Goal: Navigation & Orientation: Find specific page/section

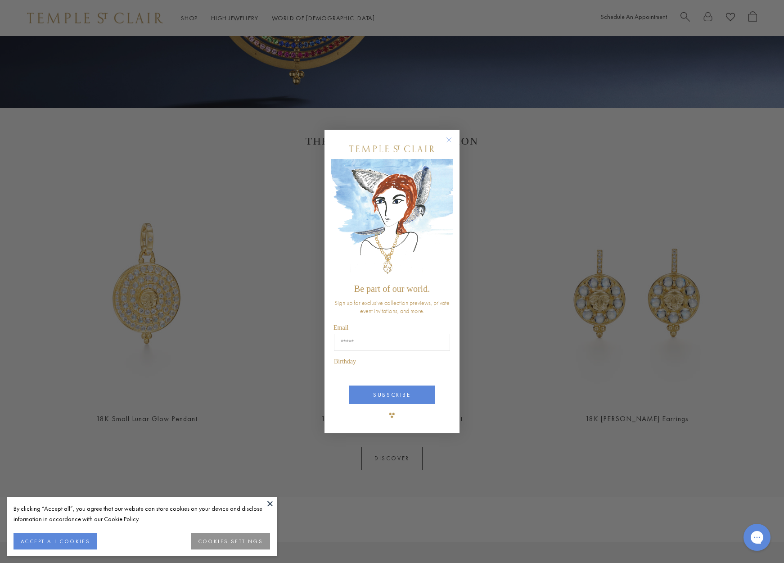
click at [269, 504] on button at bounding box center [270, 503] width 14 height 14
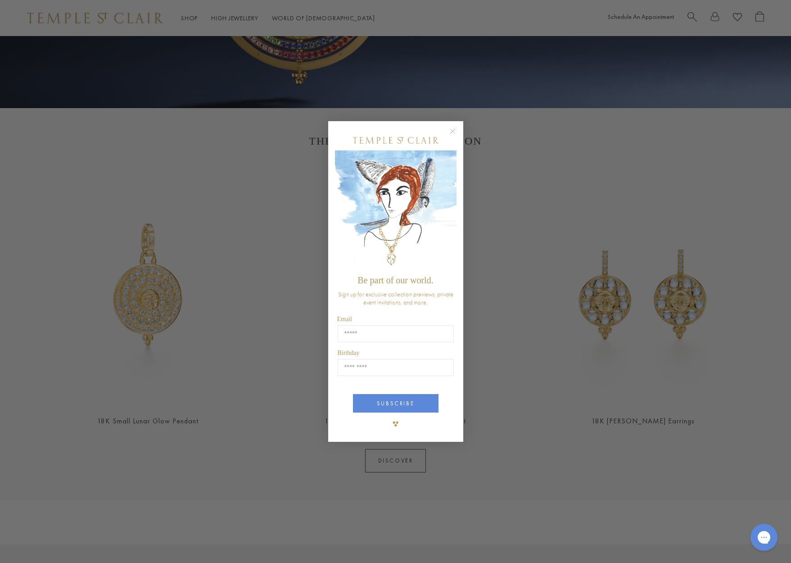
click at [449, 207] on img "POPUP Form" at bounding box center [396, 210] width 122 height 120
click at [450, 134] on icon "Close dialog" at bounding box center [452, 131] width 5 height 5
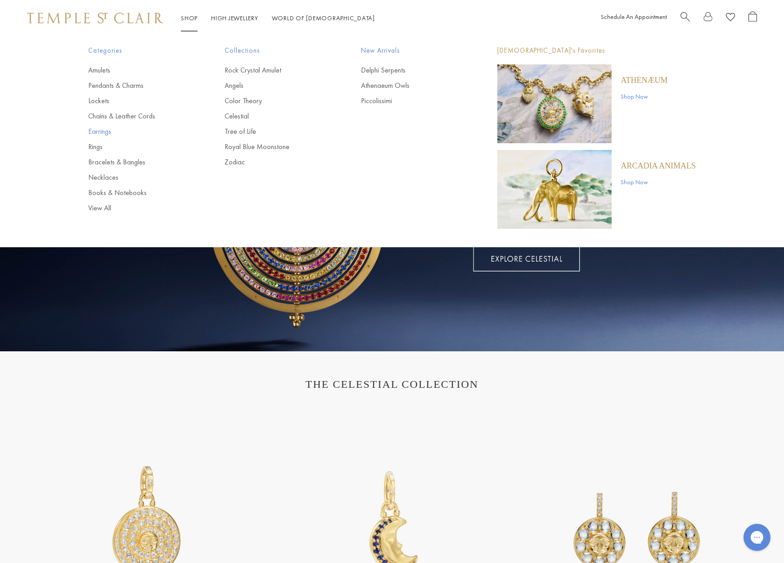
click at [101, 132] on link "Earrings" at bounding box center [138, 131] width 100 height 10
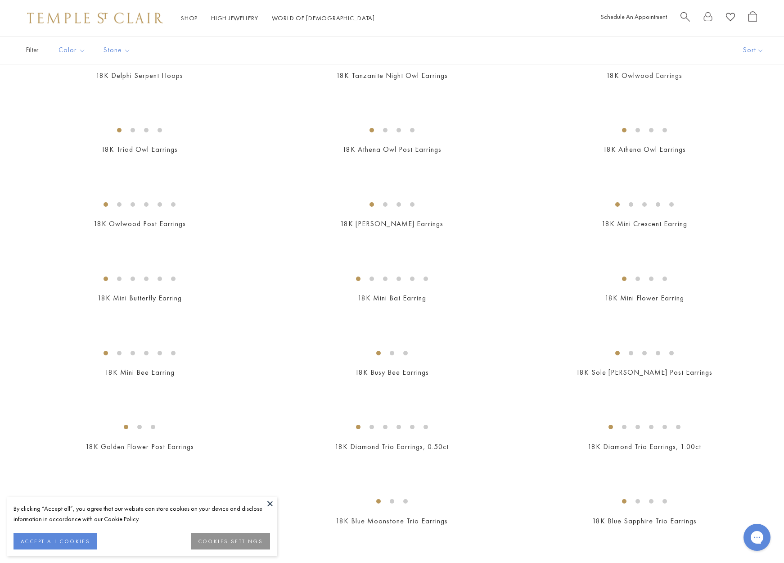
scroll to position [275, 0]
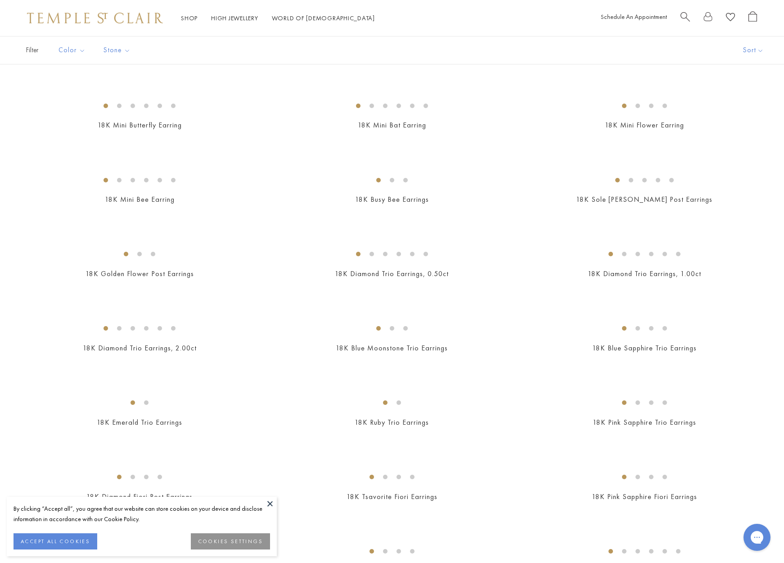
click at [271, 503] on button at bounding box center [270, 503] width 14 height 14
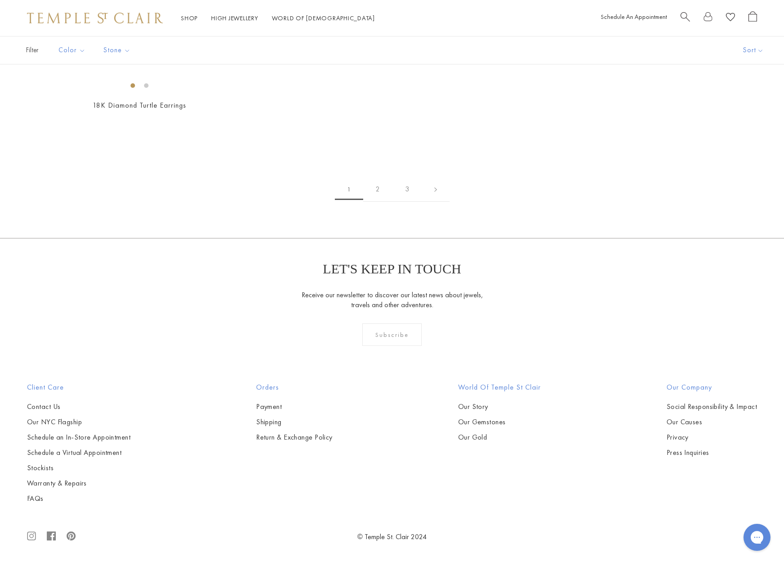
scroll to position [4550, 0]
click at [377, 202] on link "2" at bounding box center [377, 189] width 29 height 25
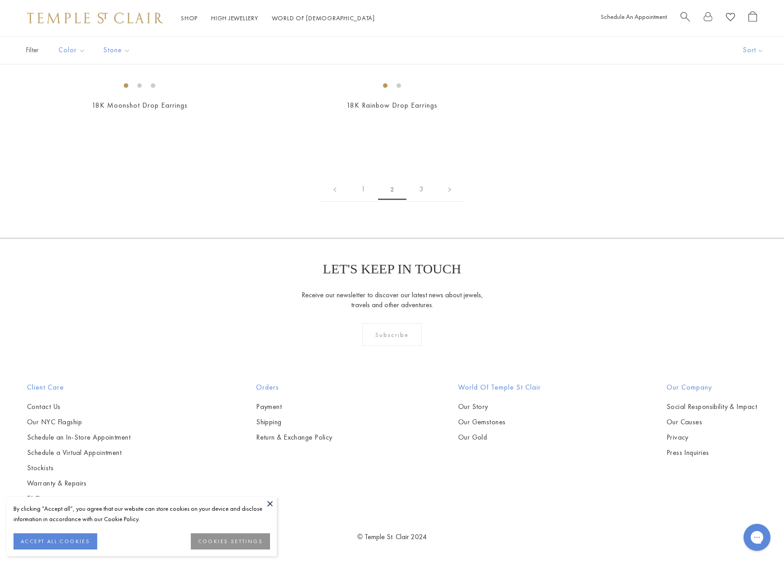
scroll to position [3723, 0]
click at [422, 202] on link "3" at bounding box center [420, 189] width 29 height 25
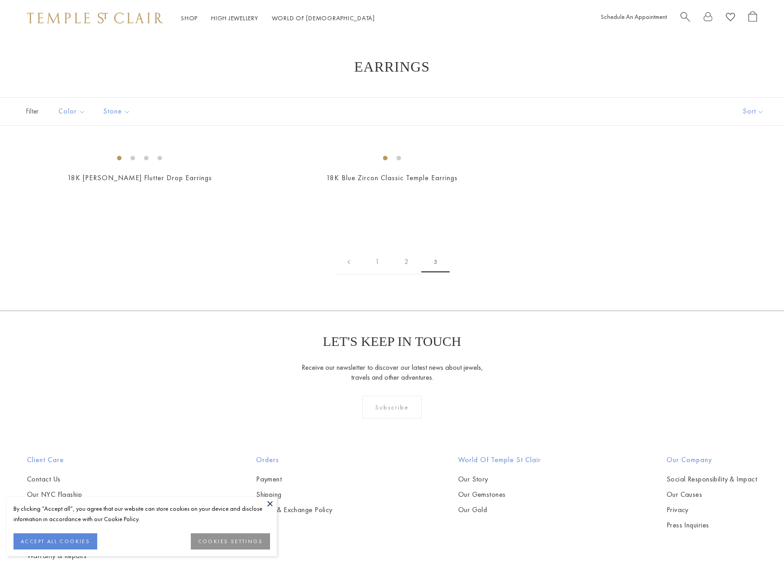
click at [270, 503] on button at bounding box center [270, 503] width 14 height 14
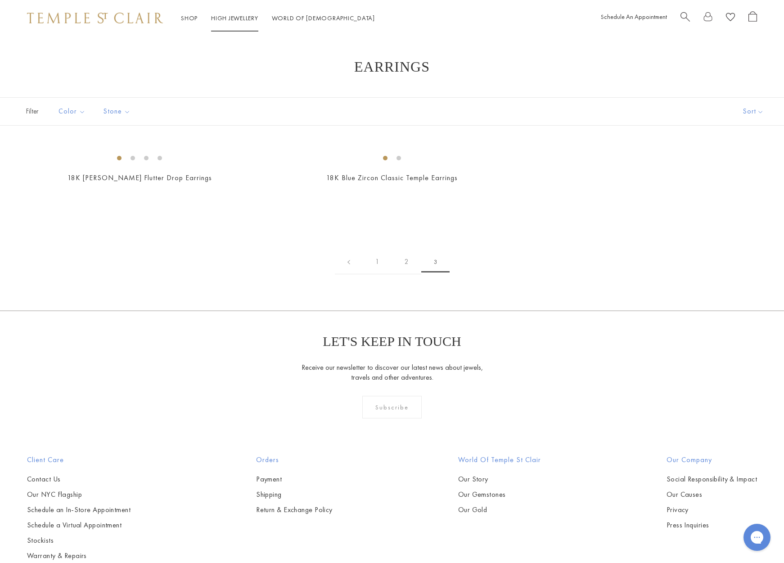
click at [224, 18] on link "High Jewellery High Jewellery" at bounding box center [234, 18] width 47 height 8
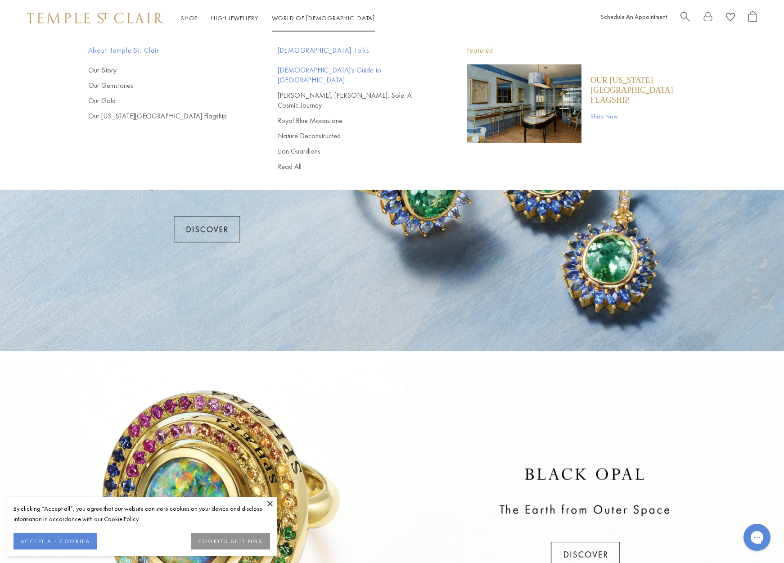
click at [293, 70] on link "[DEMOGRAPHIC_DATA]'s Guide to [GEOGRAPHIC_DATA]" at bounding box center [354, 75] width 153 height 20
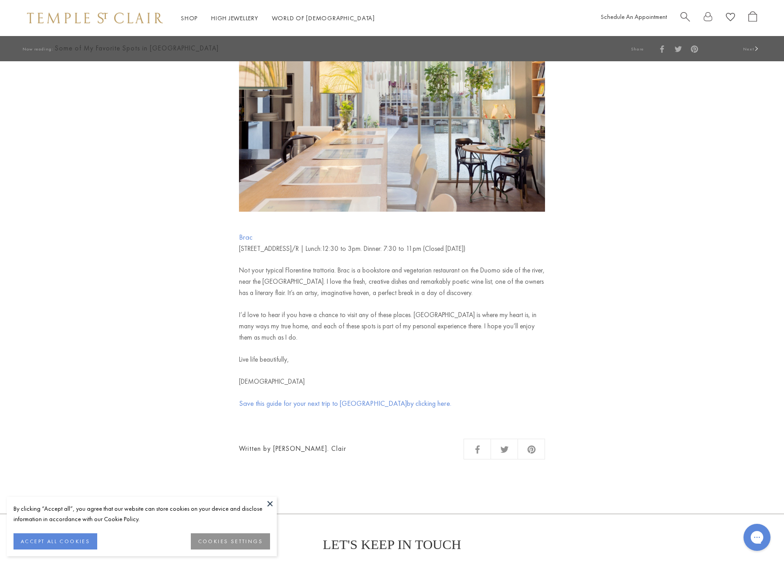
scroll to position [3446, 0]
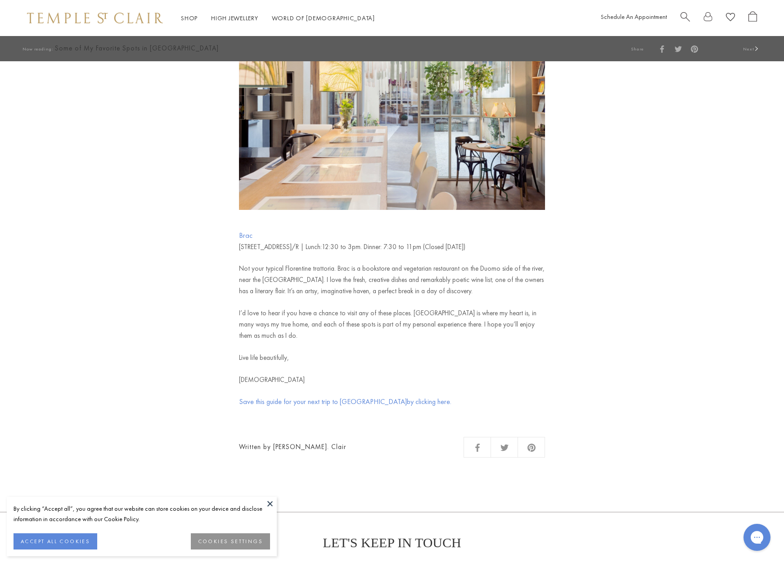
click at [343, 396] on span "Save this guide for your next trip to Florence" at bounding box center [323, 400] width 168 height 9
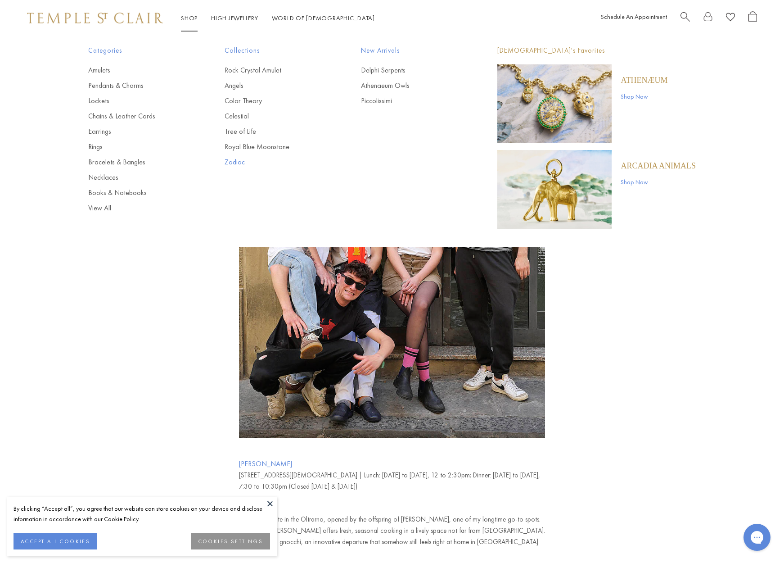
click at [244, 161] on link "Zodiac" at bounding box center [275, 162] width 100 height 10
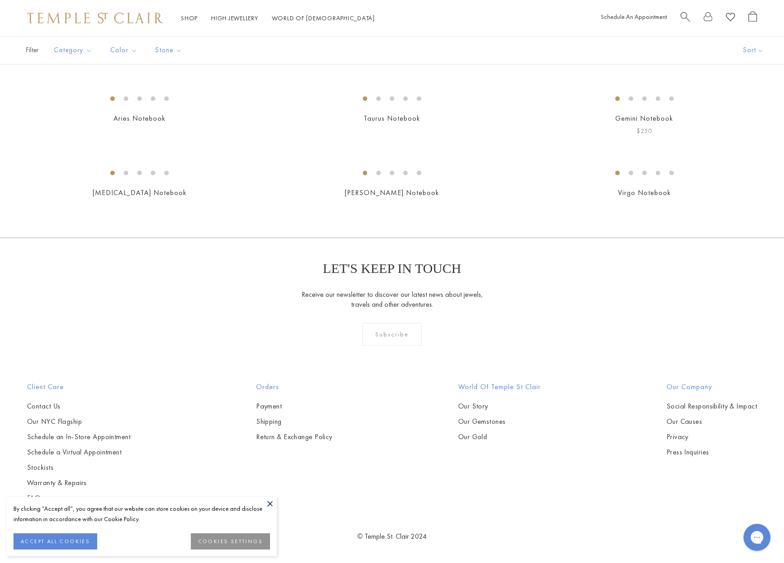
scroll to position [2084, 0]
click at [0, 0] on img at bounding box center [0, 0] width 0 height 0
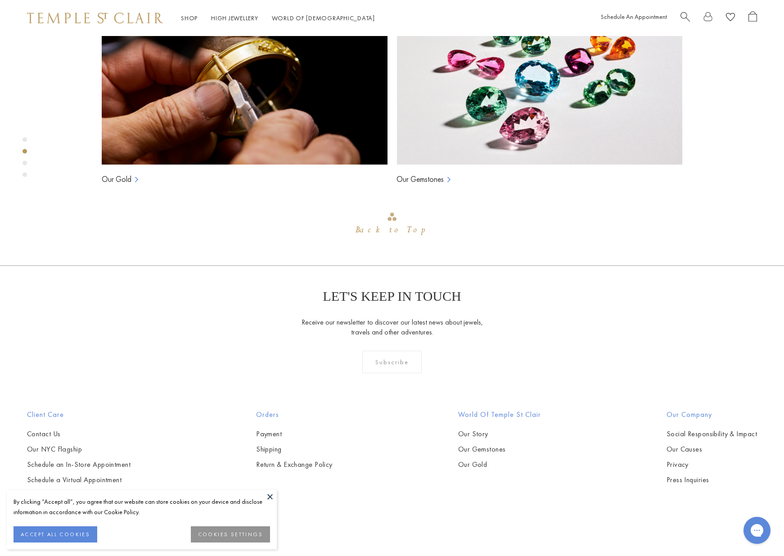
scroll to position [144, 0]
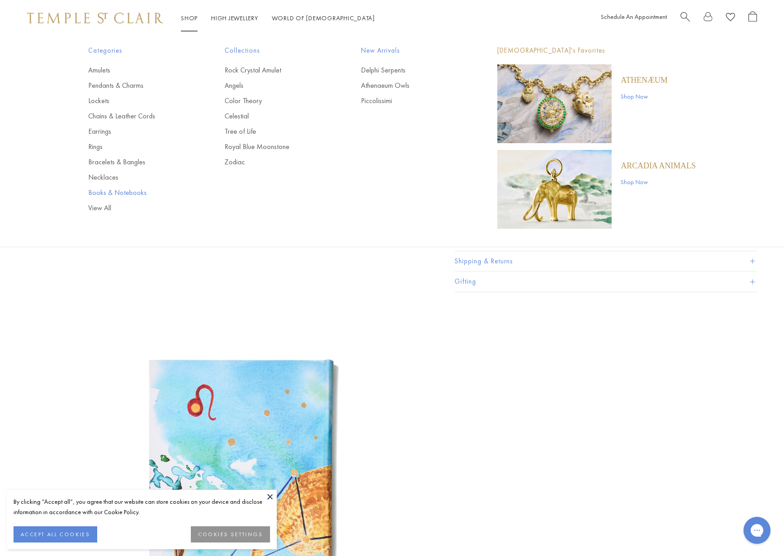
click at [99, 191] on link "Books & Notebooks" at bounding box center [138, 193] width 100 height 10
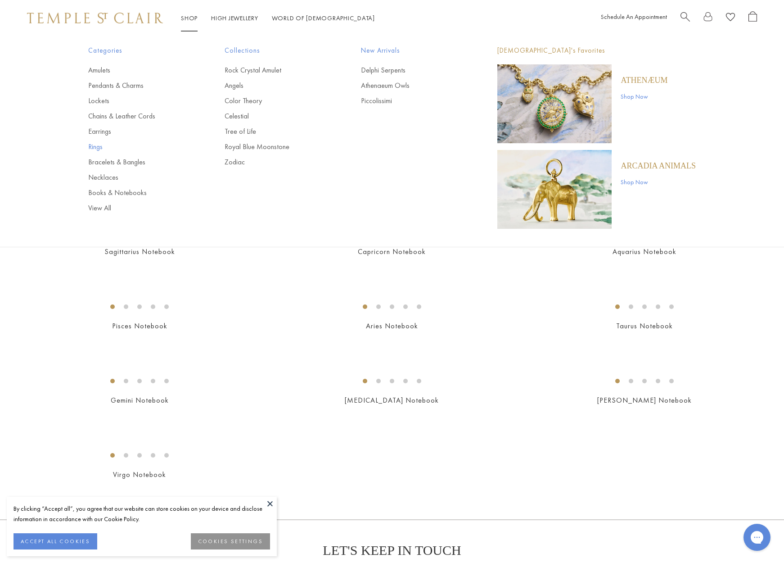
click at [98, 146] on link "Rings" at bounding box center [138, 147] width 100 height 10
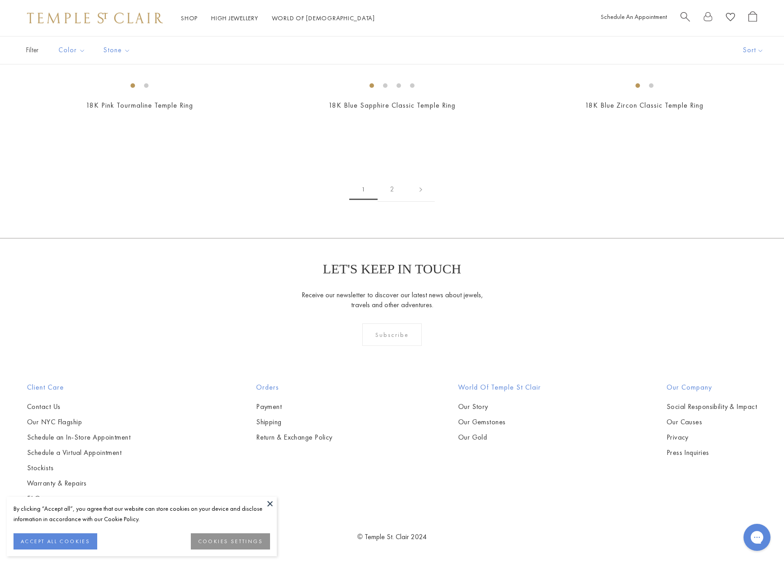
scroll to position [4009, 0]
click at [395, 202] on link "2" at bounding box center [392, 189] width 29 height 25
click at [391, 202] on link "1" at bounding box center [391, 189] width 29 height 25
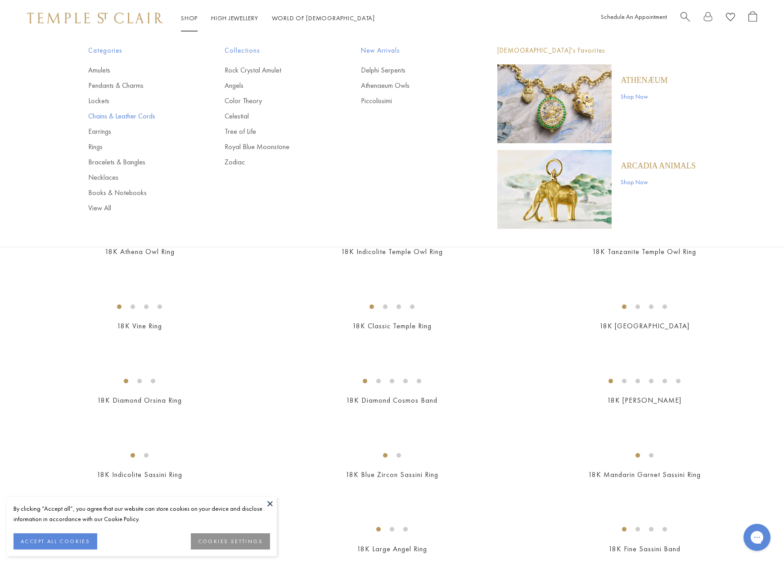
click at [105, 115] on link "Chains & Leather Cords" at bounding box center [138, 116] width 100 height 10
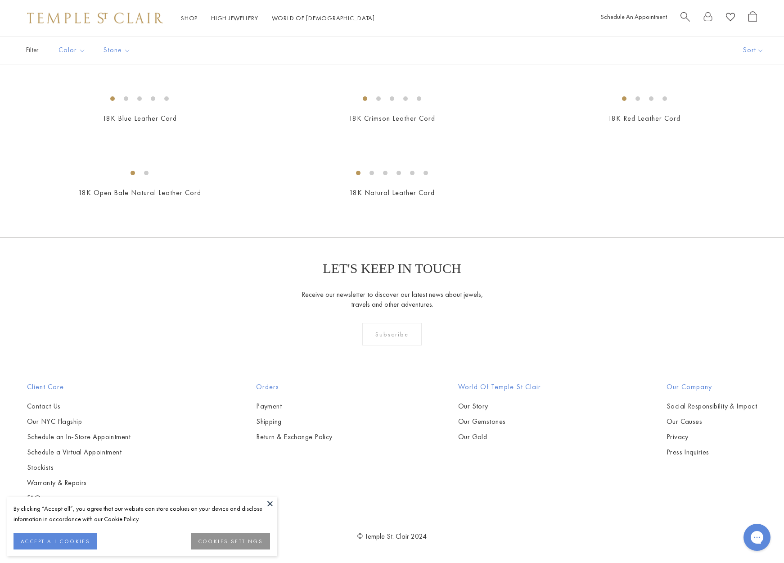
scroll to position [1795, 0]
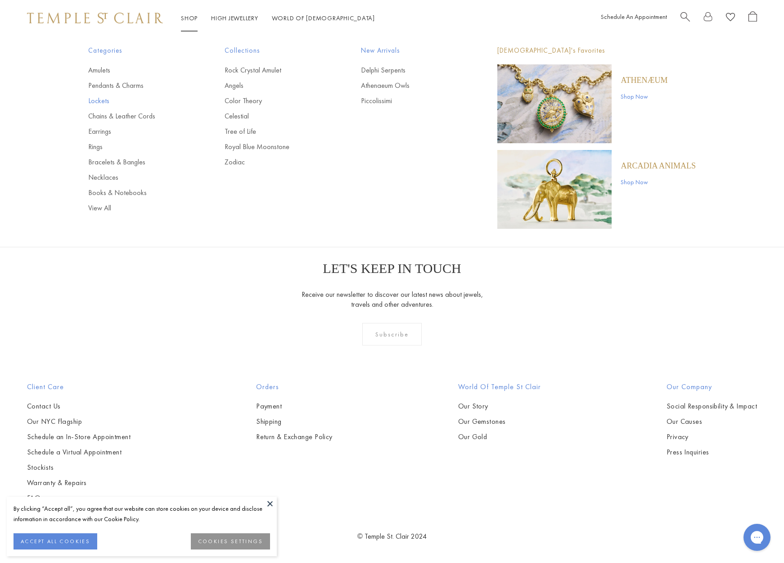
click at [99, 100] on link "Lockets" at bounding box center [138, 101] width 100 height 10
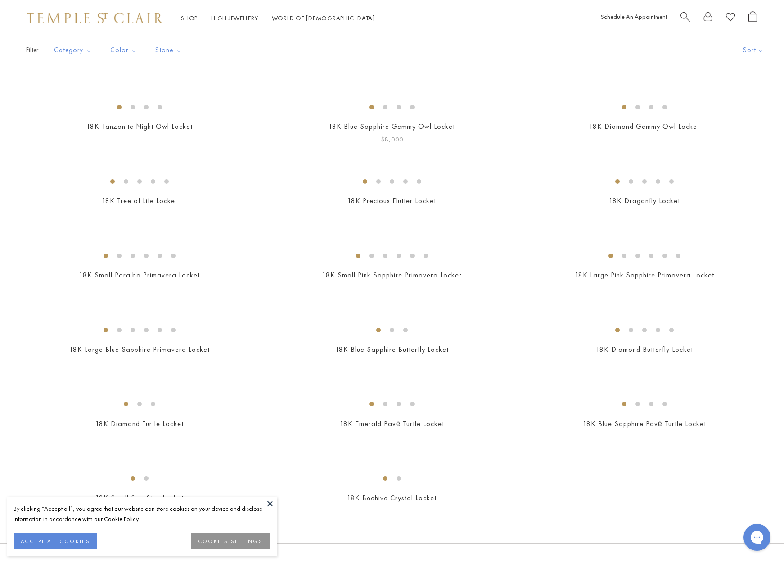
scroll to position [127, 0]
click at [270, 503] on button at bounding box center [270, 503] width 14 height 14
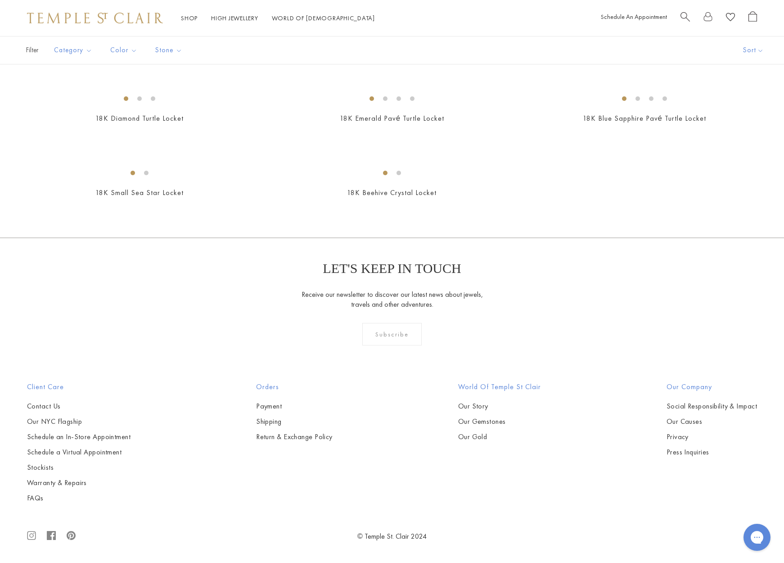
scroll to position [0, 0]
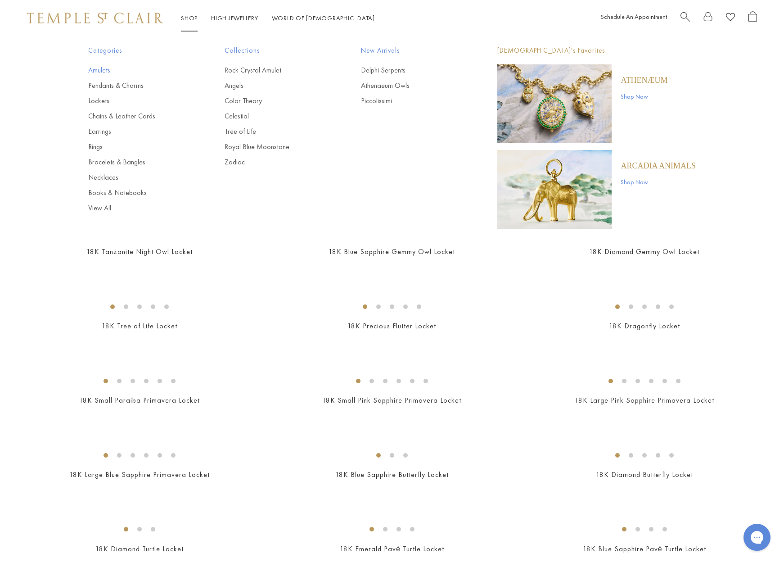
click at [99, 68] on link "Amulets" at bounding box center [138, 70] width 100 height 10
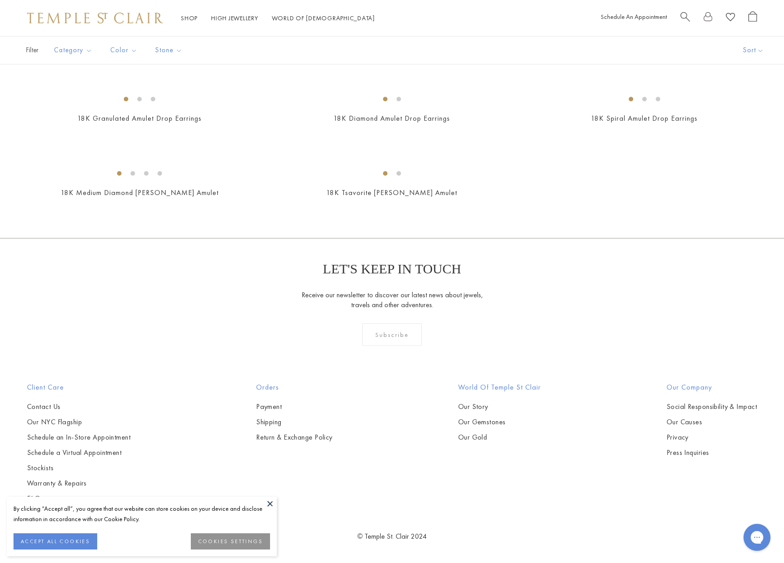
scroll to position [5494, 0]
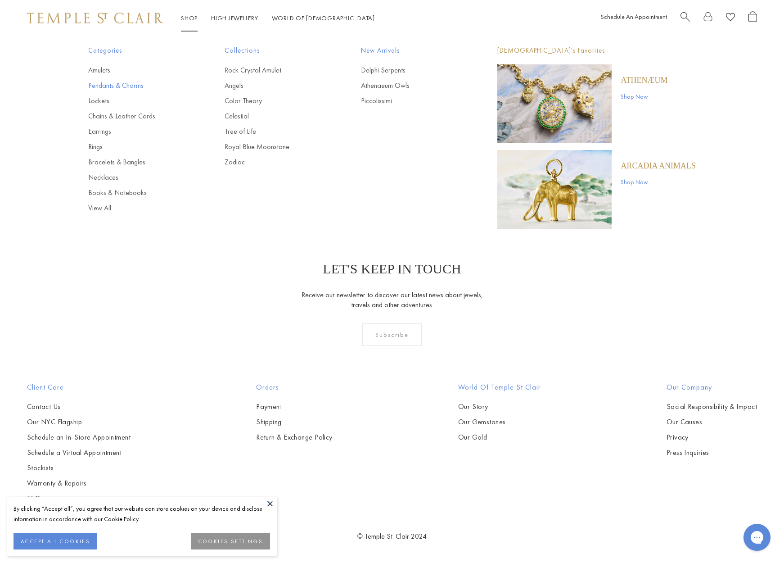
click at [126, 85] on link "Pendants & Charms" at bounding box center [138, 86] width 100 height 10
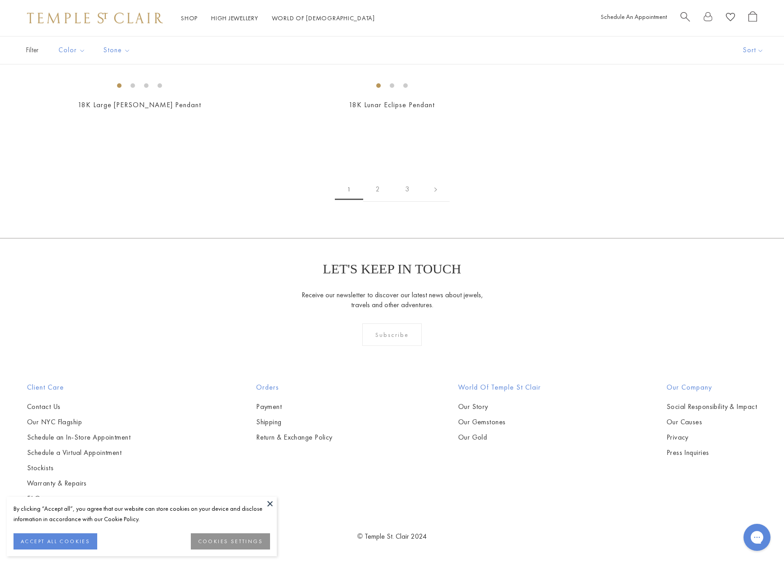
scroll to position [5791, 0]
click at [379, 202] on link "2" at bounding box center [377, 189] width 29 height 25
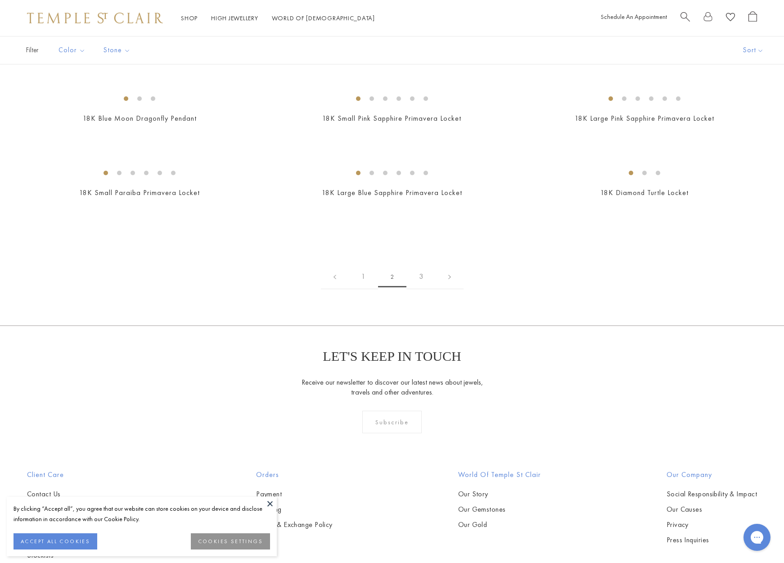
scroll to position [1141, 0]
